Goal: Transaction & Acquisition: Book appointment/travel/reservation

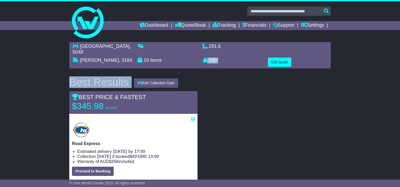
drag, startPoint x: 183, startPoint y: 63, endPoint x: 203, endPoint y: 58, distance: 20.3
click at [203, 58] on div "BRIGHTON , 5048 ELWOOD , 3184 10 items 291.6 m 3 in 3 140 kg(s)" at bounding box center [200, 150] width 267 height 222
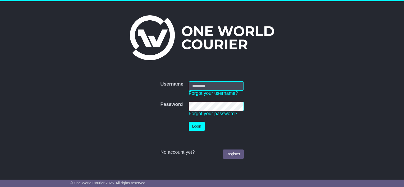
type input "**********"
click at [198, 126] on button "Login" at bounding box center [197, 126] width 16 height 9
